Goal: Complete application form

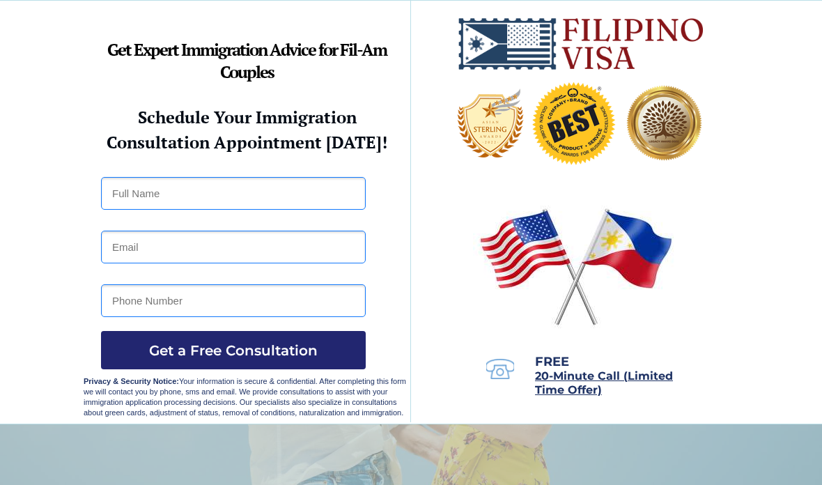
click at [254, 206] on input "text" at bounding box center [233, 193] width 265 height 33
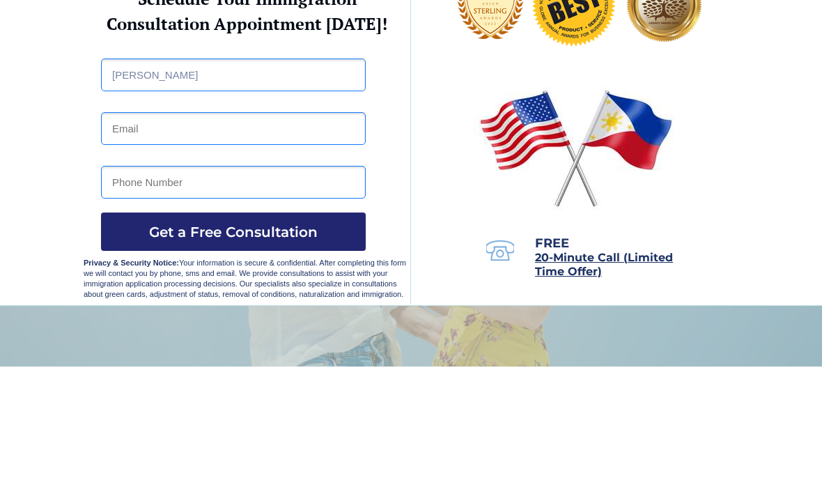
type input "[PERSON_NAME]"
click at [269, 231] on input "email" at bounding box center [233, 247] width 265 height 33
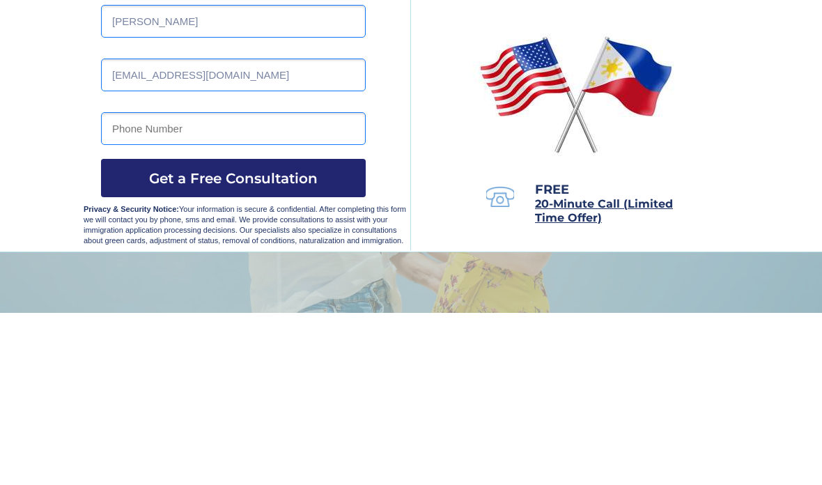
type input "[EMAIL_ADDRESS][DOMAIN_NAME]"
click at [268, 284] on input "tel" at bounding box center [233, 300] width 265 height 33
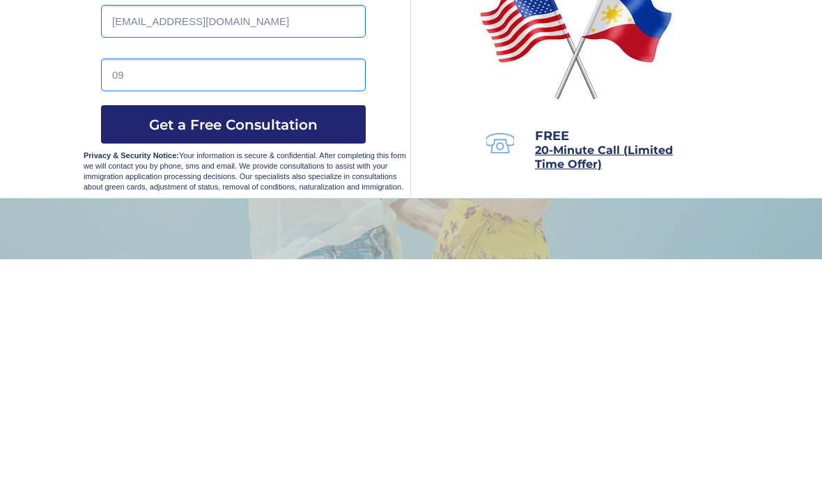
type input "0"
type input "09171165845"
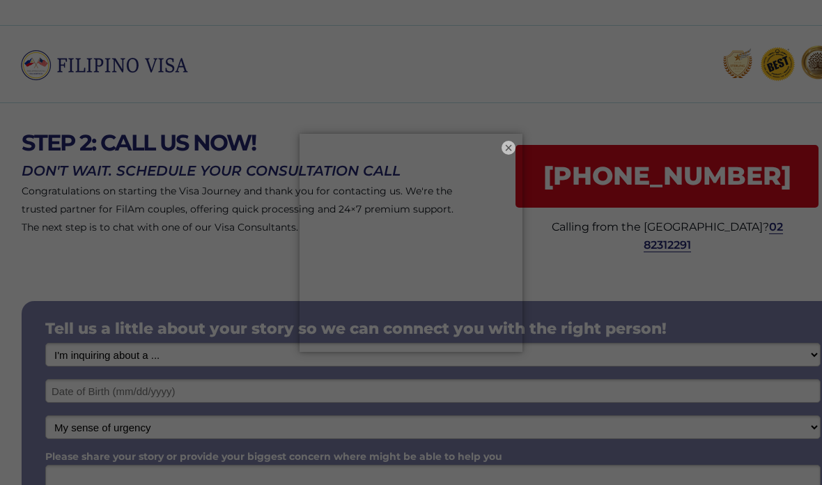
click at [502, 151] on button "×" at bounding box center [509, 148] width 14 height 14
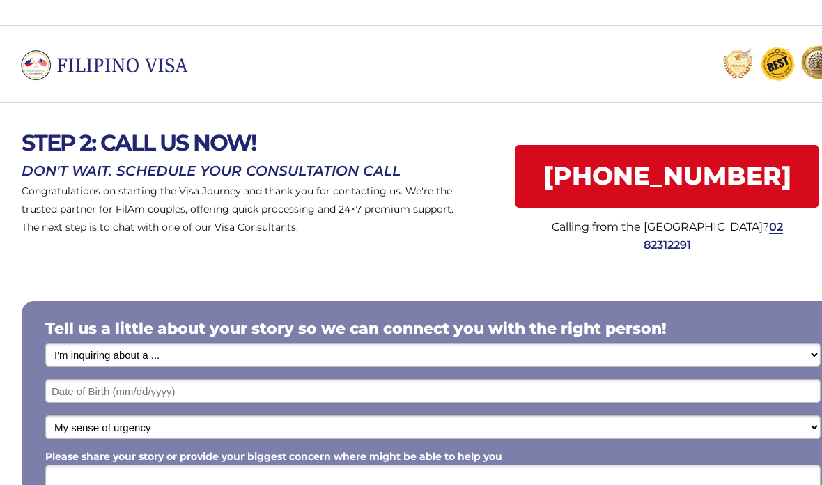
click at [819, 258] on div at bounding box center [431, 185] width 862 height 164
